Goal: Task Accomplishment & Management: Manage account settings

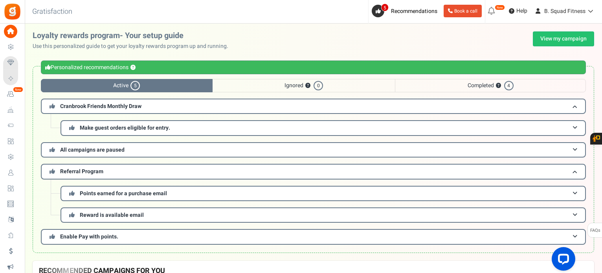
click at [490, 11] on icon at bounding box center [491, 11] width 13 height 13
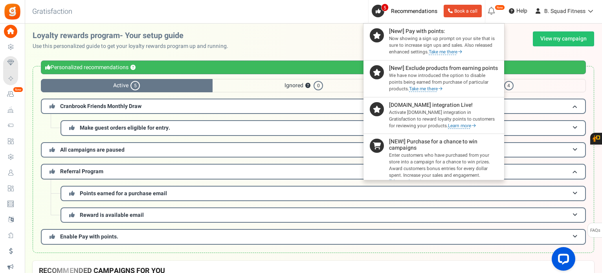
click at [332, 36] on div "Loyalty rewards program- Your setup guide Use this personalized guide to get yo…" at bounding box center [313, 40] width 561 height 19
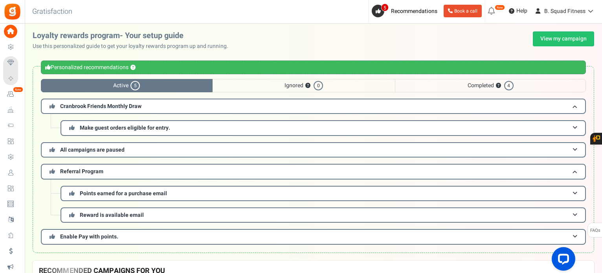
click at [318, 44] on div "Loyalty rewards program- Your setup guide Use this personalized guide to get yo…" at bounding box center [313, 40] width 561 height 19
click at [177, 189] on h3 "Points earned for a purchase email" at bounding box center [323, 193] width 525 height 15
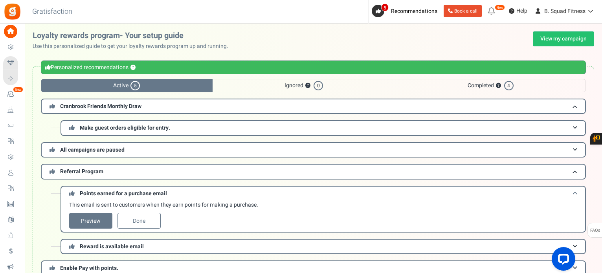
click at [177, 189] on h3 "Points earned for a purchase email" at bounding box center [323, 193] width 525 height 15
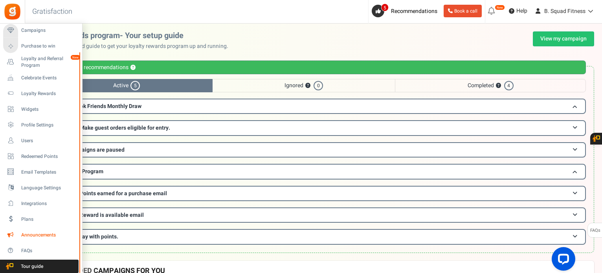
click at [41, 235] on span "Announcements" at bounding box center [48, 235] width 55 height 7
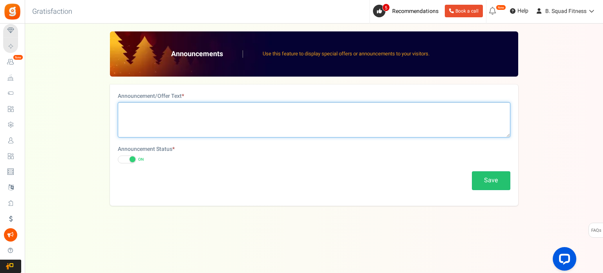
click at [187, 116] on textarea at bounding box center [314, 119] width 393 height 35
click at [156, 114] on textarea at bounding box center [314, 119] width 393 height 35
type textarea "u"
type textarea "s"
type textarea "S"
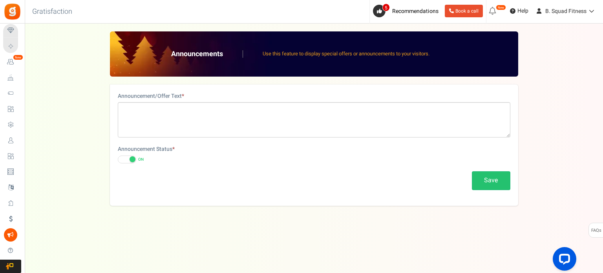
click at [123, 162] on span at bounding box center [127, 160] width 18 height 8
click at [118, 162] on input "ON OFF" at bounding box center [118, 159] width 0 height 5
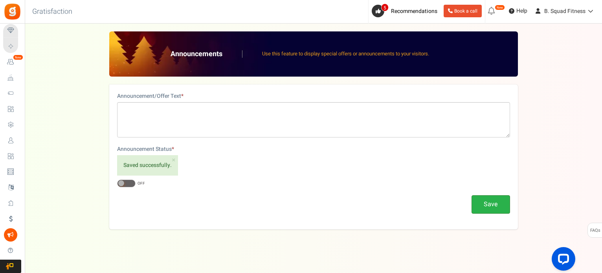
click at [505, 200] on button "Save" at bounding box center [490, 204] width 39 height 18
